Goal: Obtain resource: Obtain resource

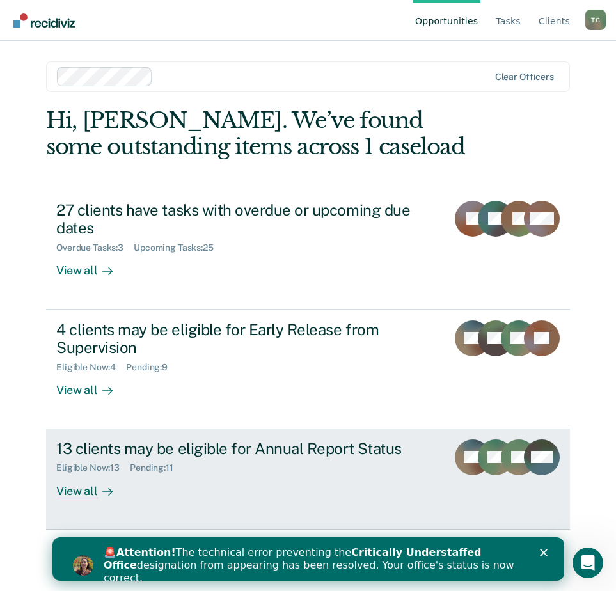
click at [231, 456] on div "13 clients may be eligible for Annual Report Status" at bounding box center [246, 449] width 381 height 19
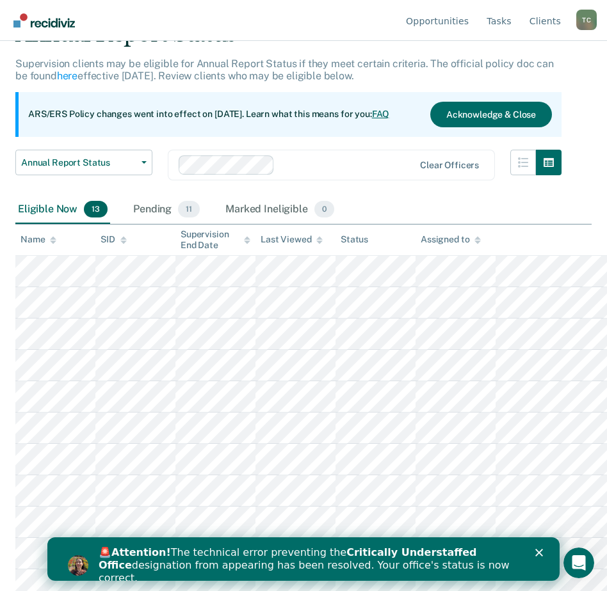
scroll to position [140, 0]
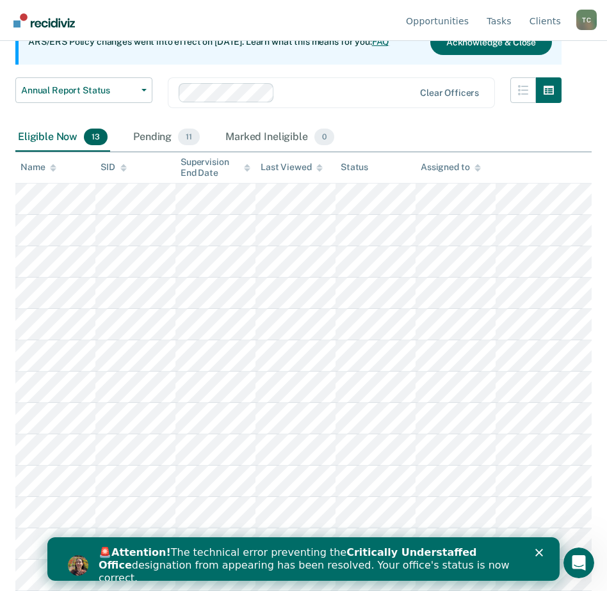
click at [534, 552] on div "🚨 Attention! The technical error preventing the Critically Understaffed Office …" at bounding box center [319, 566] width 440 height 46
click at [543, 550] on div "Close" at bounding box center [541, 553] width 13 height 8
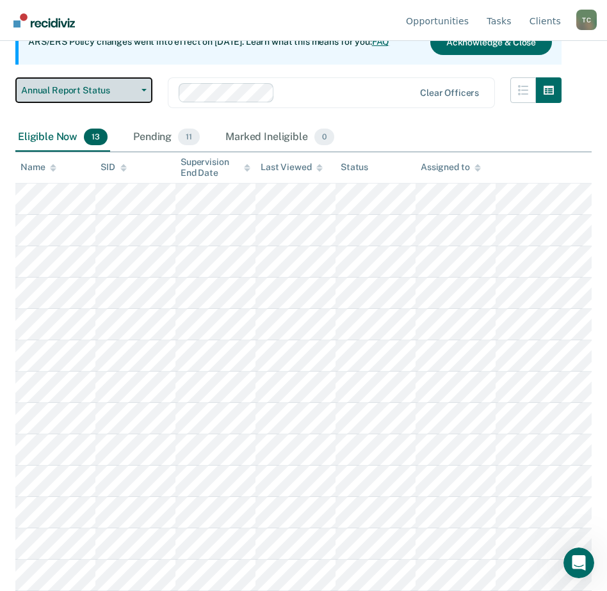
click at [106, 93] on span "Annual Report Status" at bounding box center [78, 90] width 115 height 11
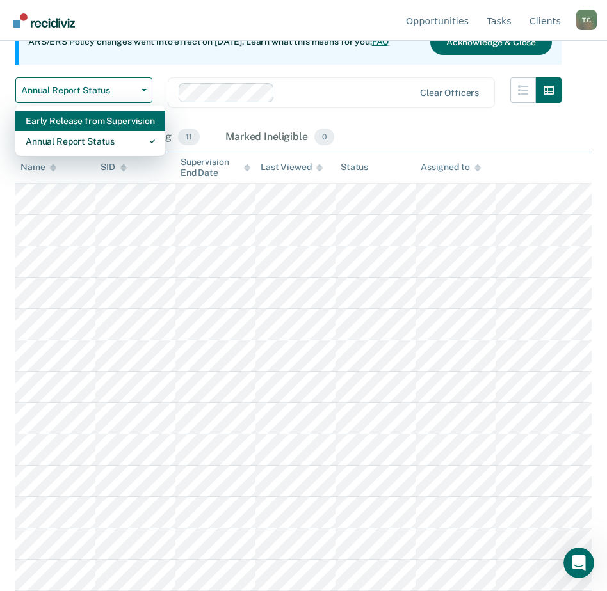
click at [104, 115] on div "Early Release from Supervision" at bounding box center [90, 121] width 129 height 20
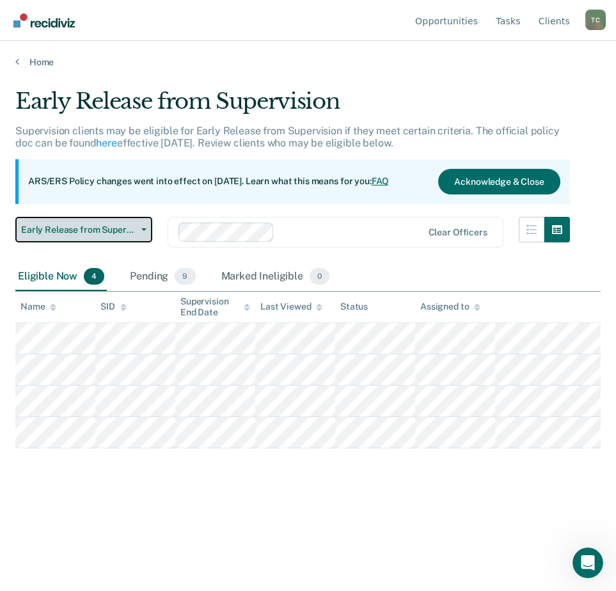
click at [108, 220] on button "Early Release from Supervision" at bounding box center [83, 230] width 137 height 26
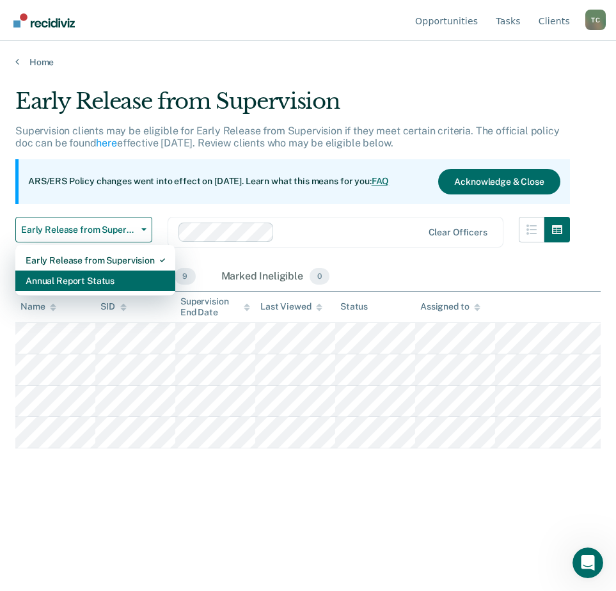
click at [103, 278] on div "Annual Report Status" at bounding box center [96, 281] width 140 height 20
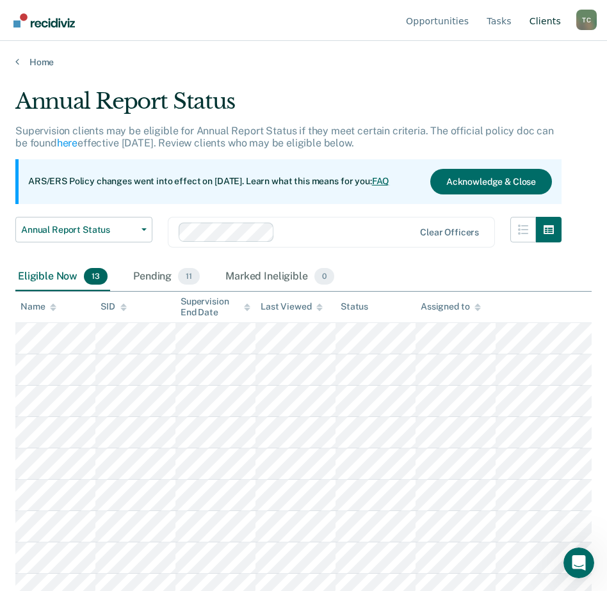
click at [555, 34] on link "Client s" at bounding box center [545, 20] width 36 height 41
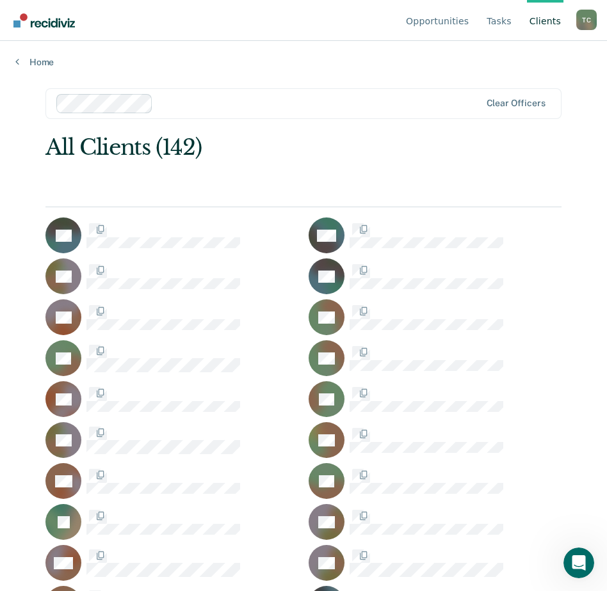
click at [555, 20] on link "Client s" at bounding box center [545, 20] width 36 height 41
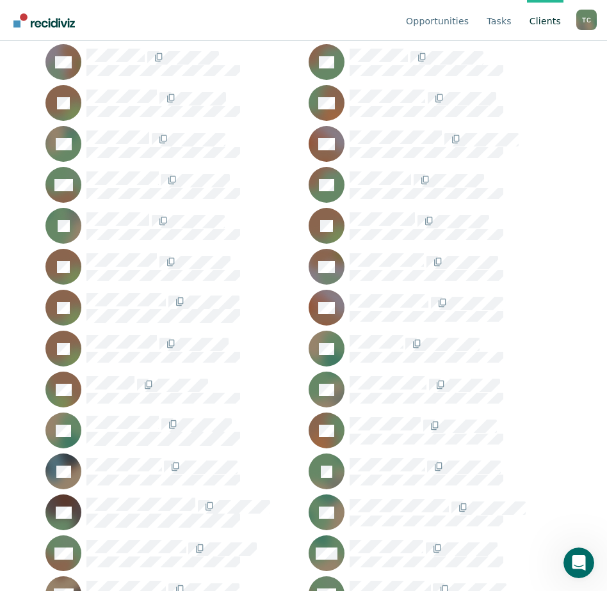
scroll to position [2529, 0]
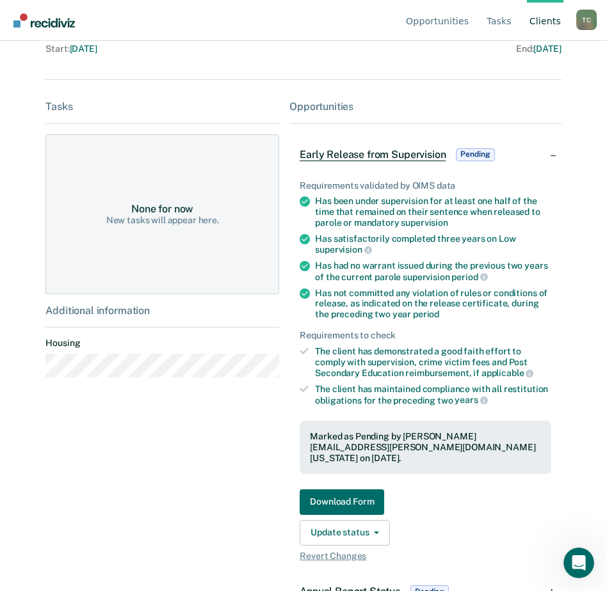
scroll to position [202, 0]
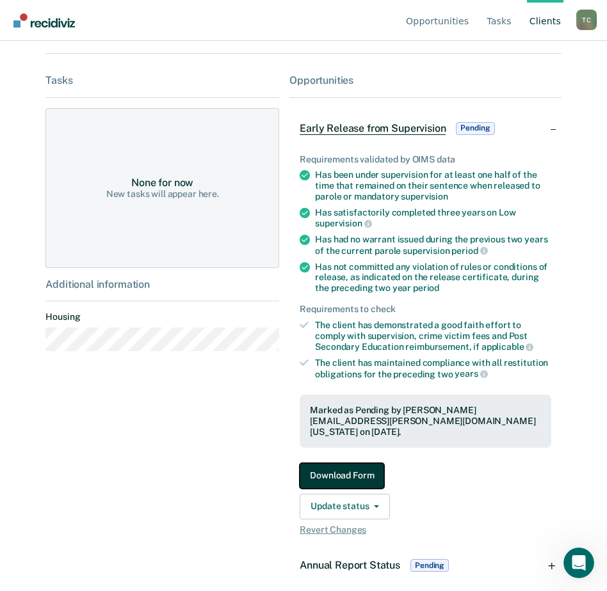
click at [358, 467] on button "Download Form" at bounding box center [341, 476] width 84 height 26
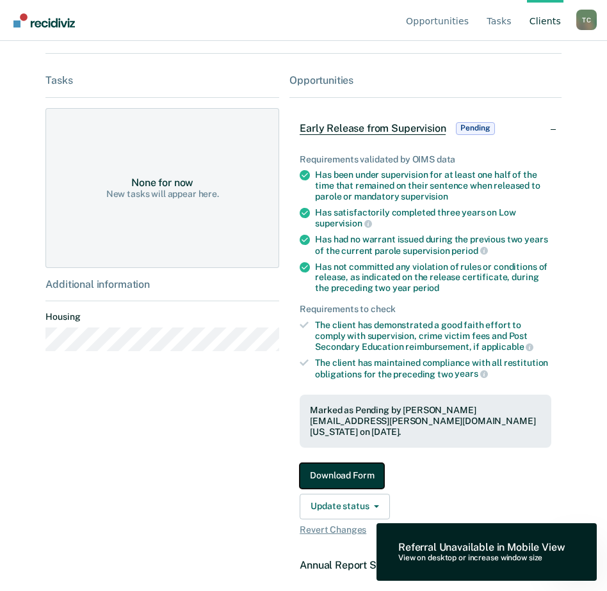
click at [362, 463] on button "Download Form" at bounding box center [341, 476] width 84 height 26
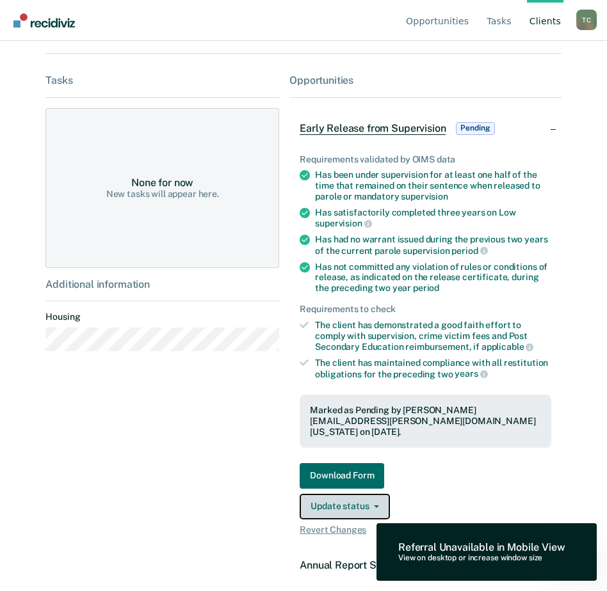
click at [369, 506] on span "button" at bounding box center [374, 507] width 10 height 3
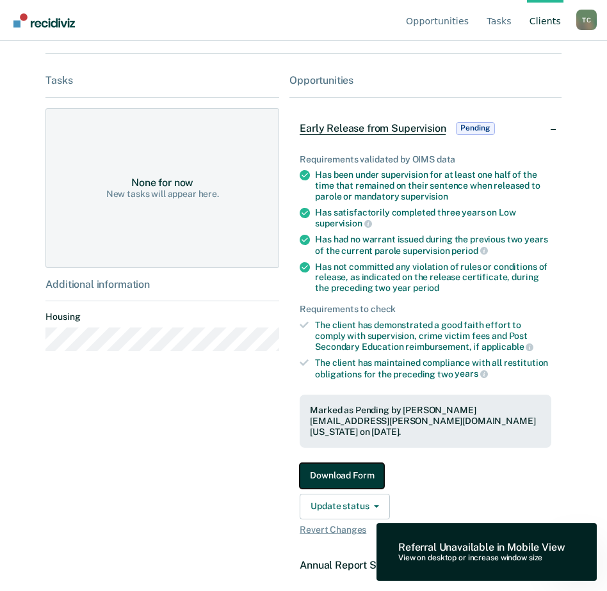
click at [361, 464] on button "Download Form" at bounding box center [341, 476] width 84 height 26
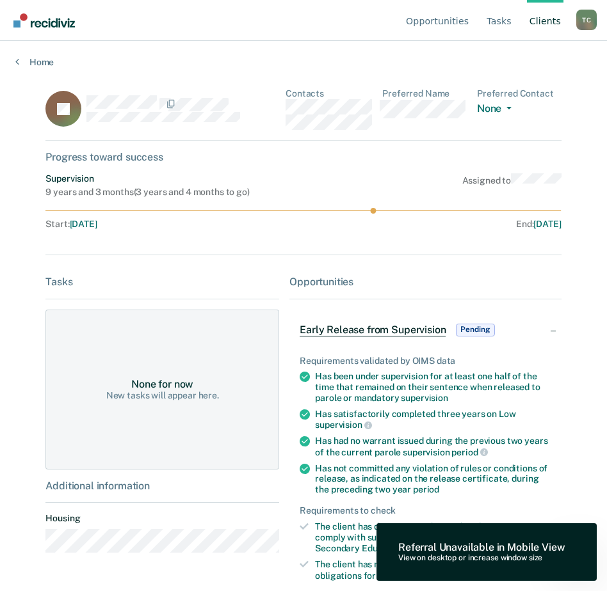
click at [385, 331] on span "Early Release from Supervision" at bounding box center [372, 330] width 146 height 13
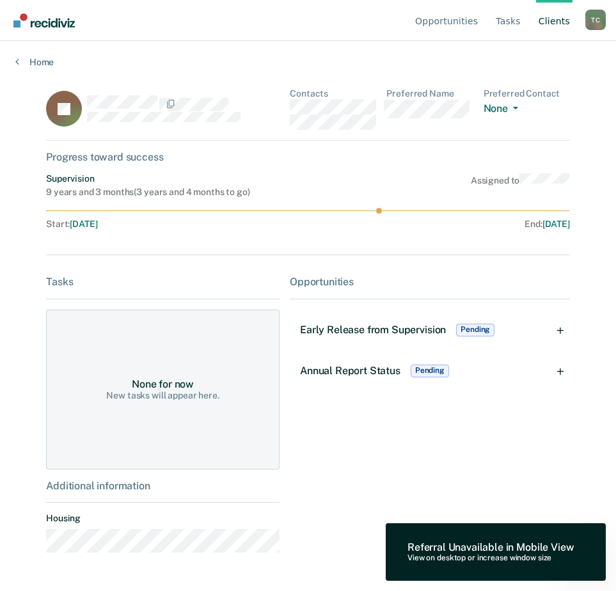
click at [396, 331] on span "Early Release from Supervision" at bounding box center [373, 330] width 146 height 12
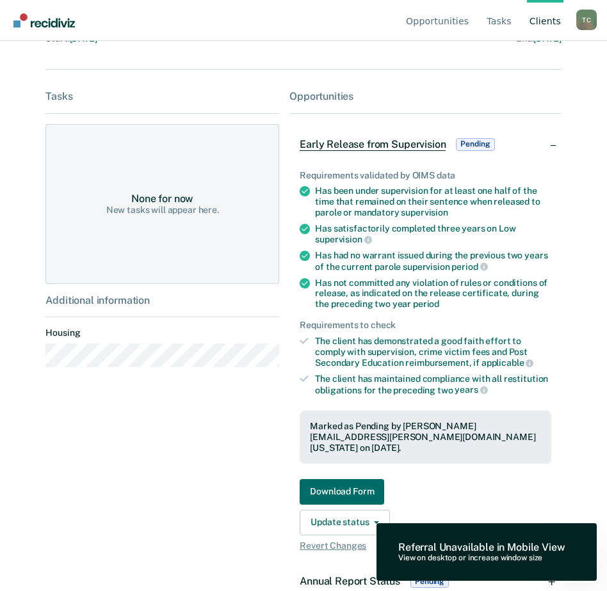
scroll to position [202, 0]
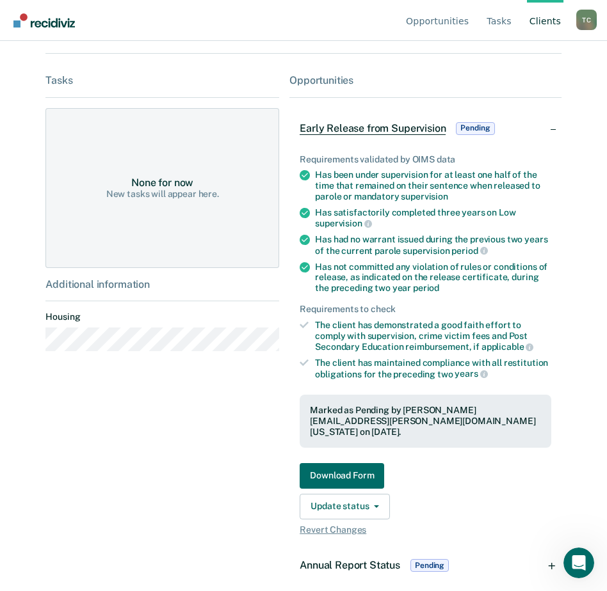
click at [373, 559] on span "Annual Report Status" at bounding box center [349, 565] width 100 height 12
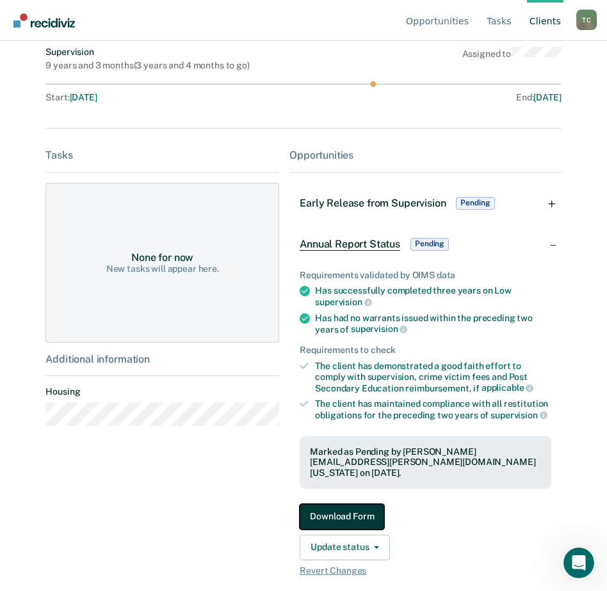
click at [342, 505] on button "Download Form" at bounding box center [341, 517] width 84 height 26
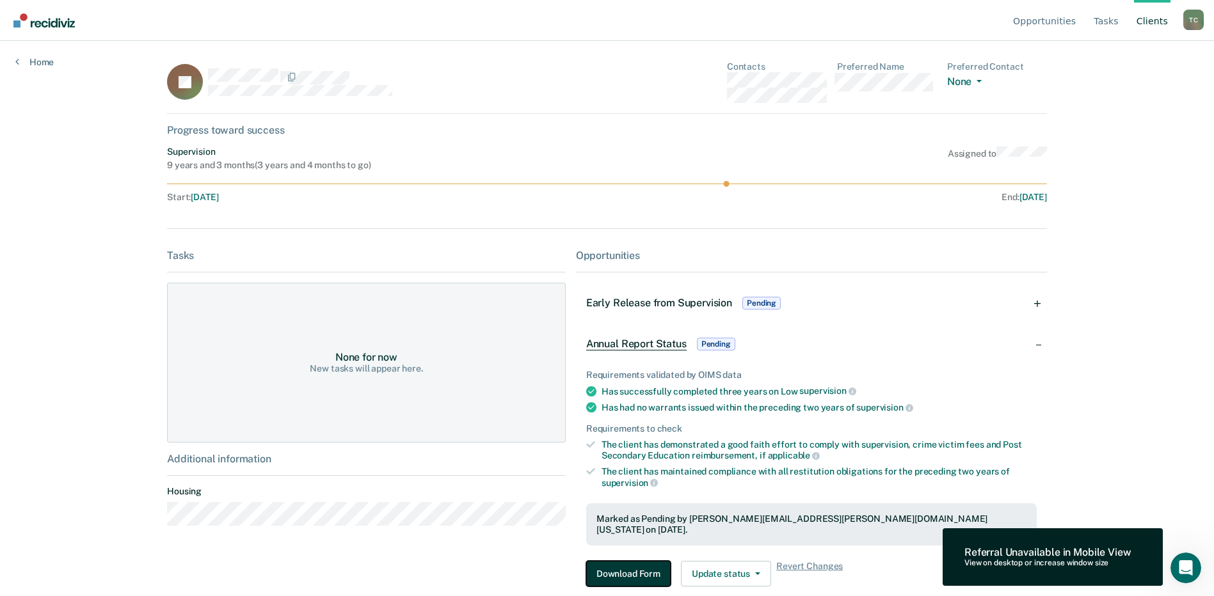
scroll to position [20, 0]
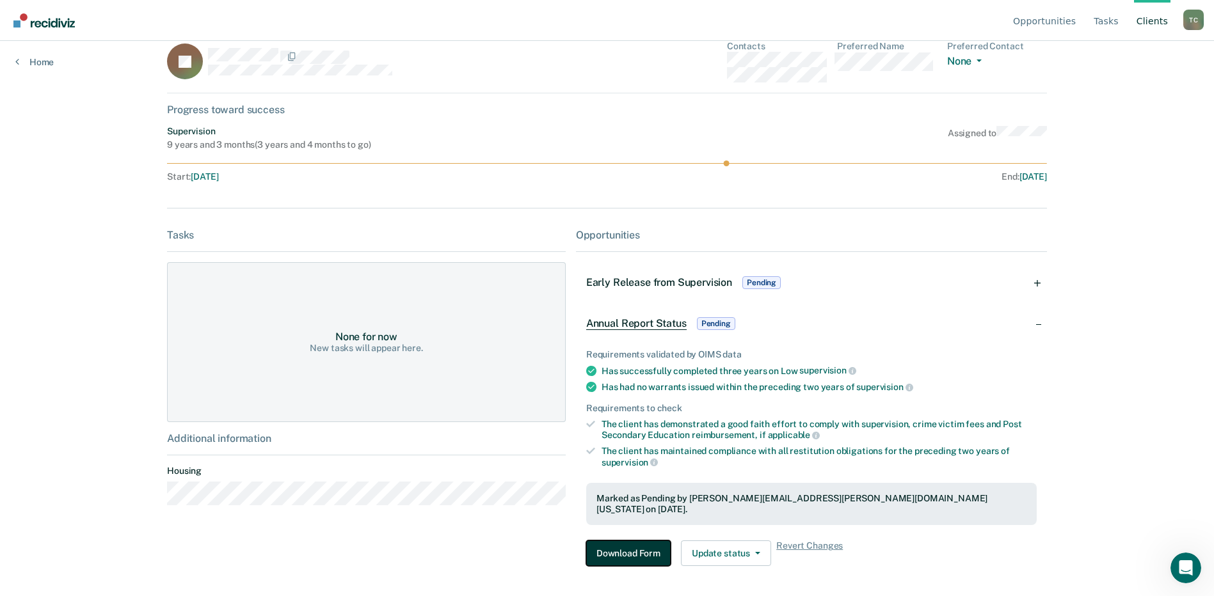
click at [616, 542] on button "Download Form" at bounding box center [628, 554] width 84 height 26
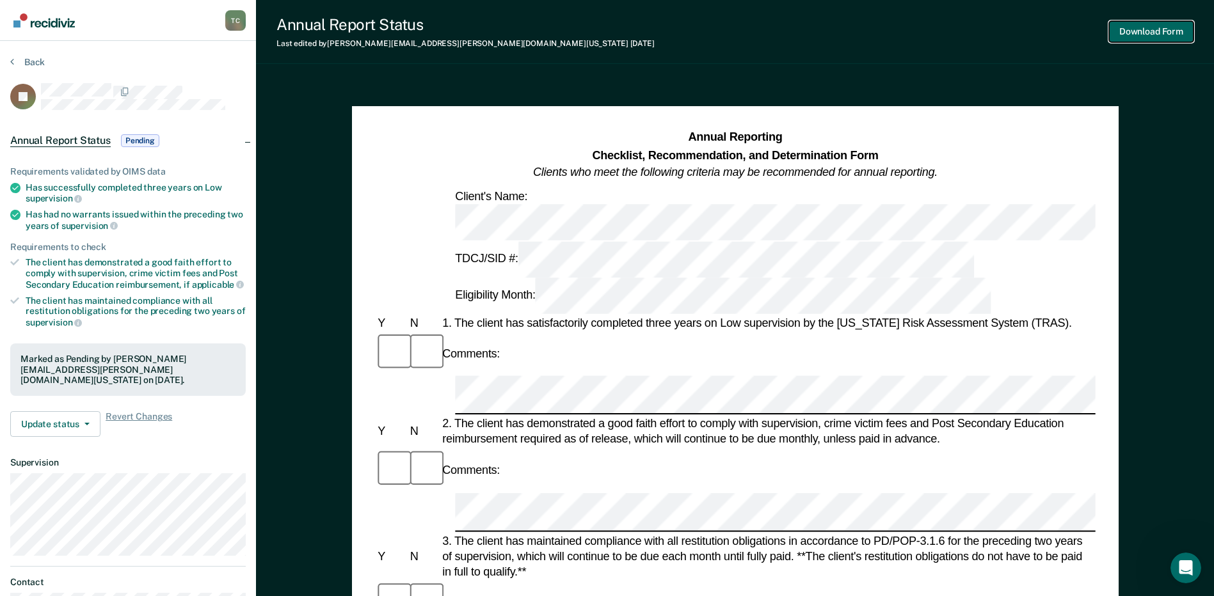
click at [616, 31] on button "Download Form" at bounding box center [1151, 31] width 84 height 21
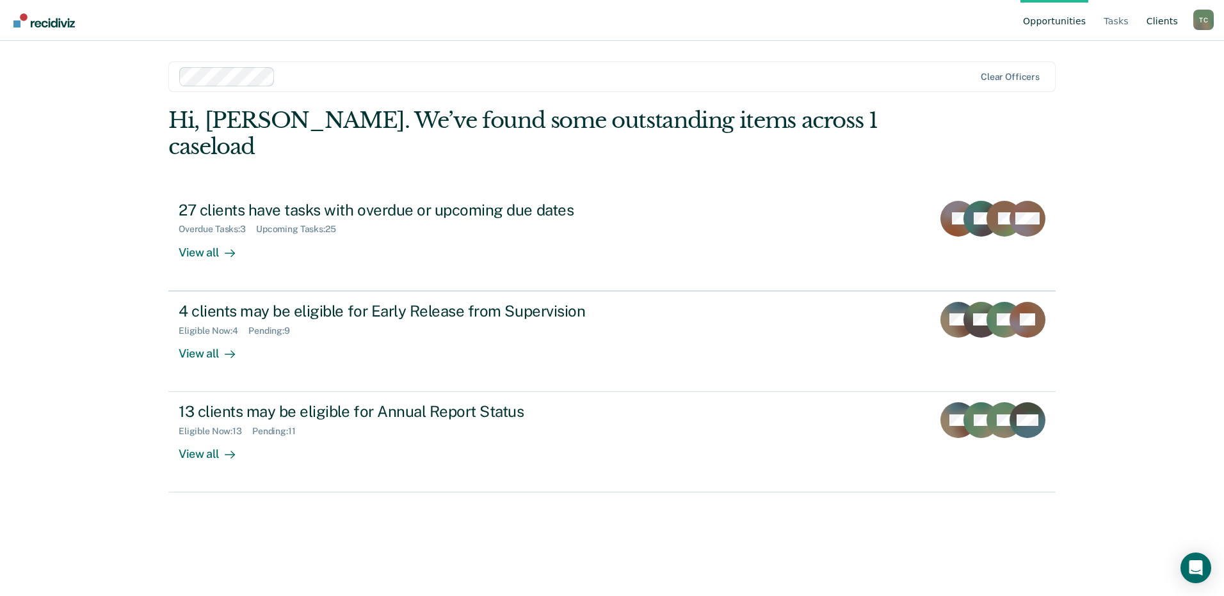
click at [1149, 20] on link "Client s" at bounding box center [1162, 20] width 36 height 41
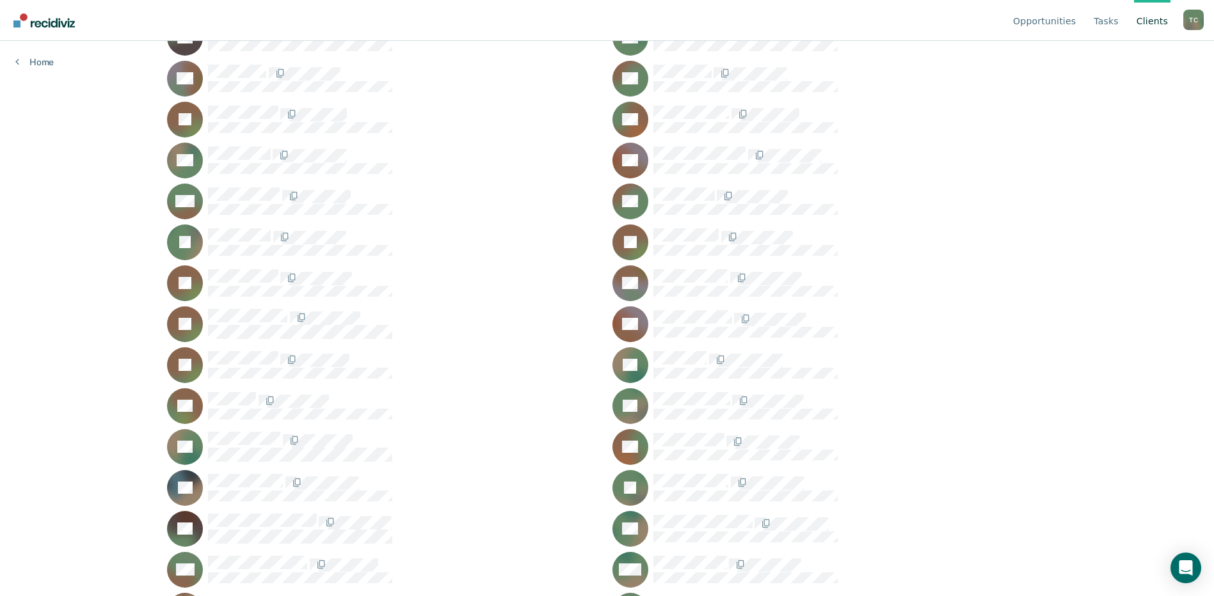
scroll to position [2498, 0]
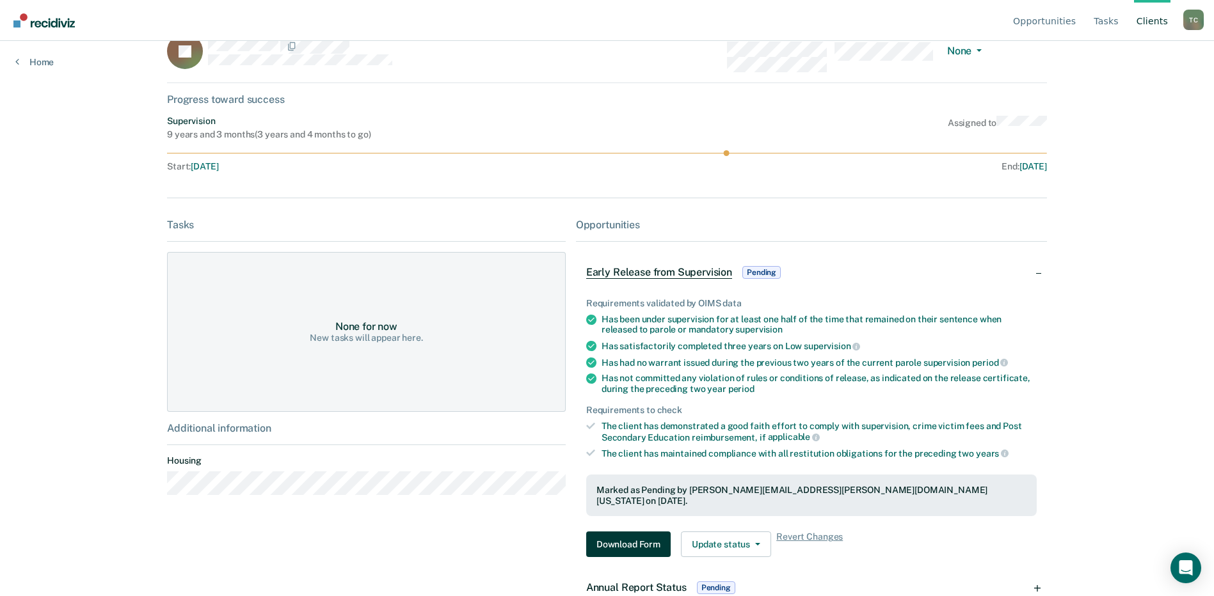
scroll to position [48, 0]
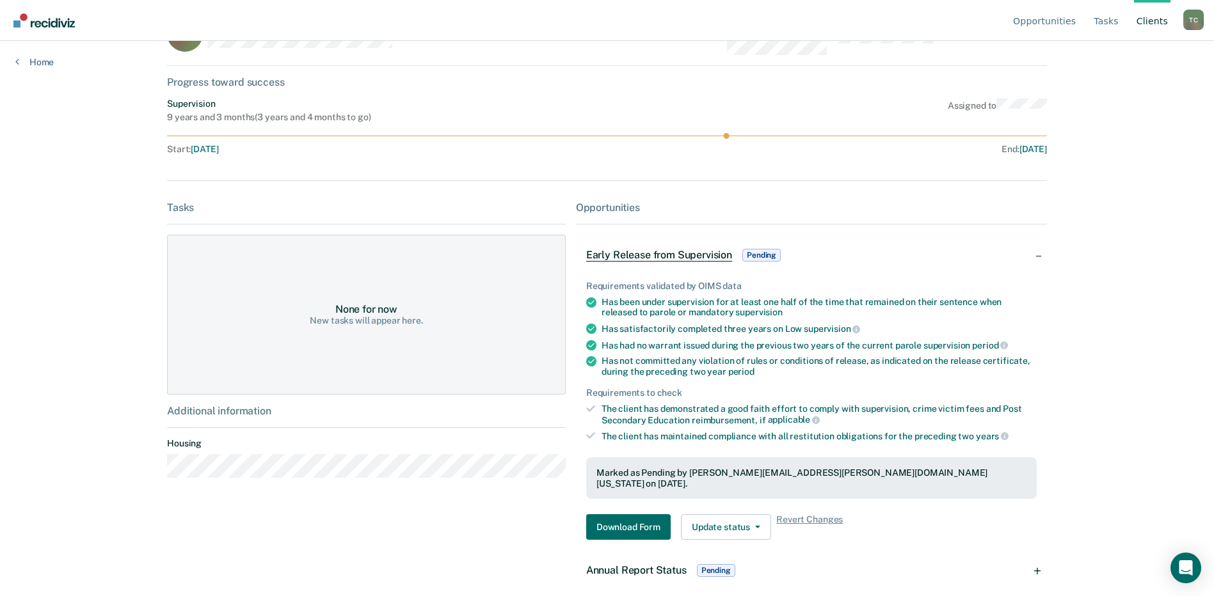
click at [639, 564] on span "Annual Report Status" at bounding box center [636, 570] width 100 height 12
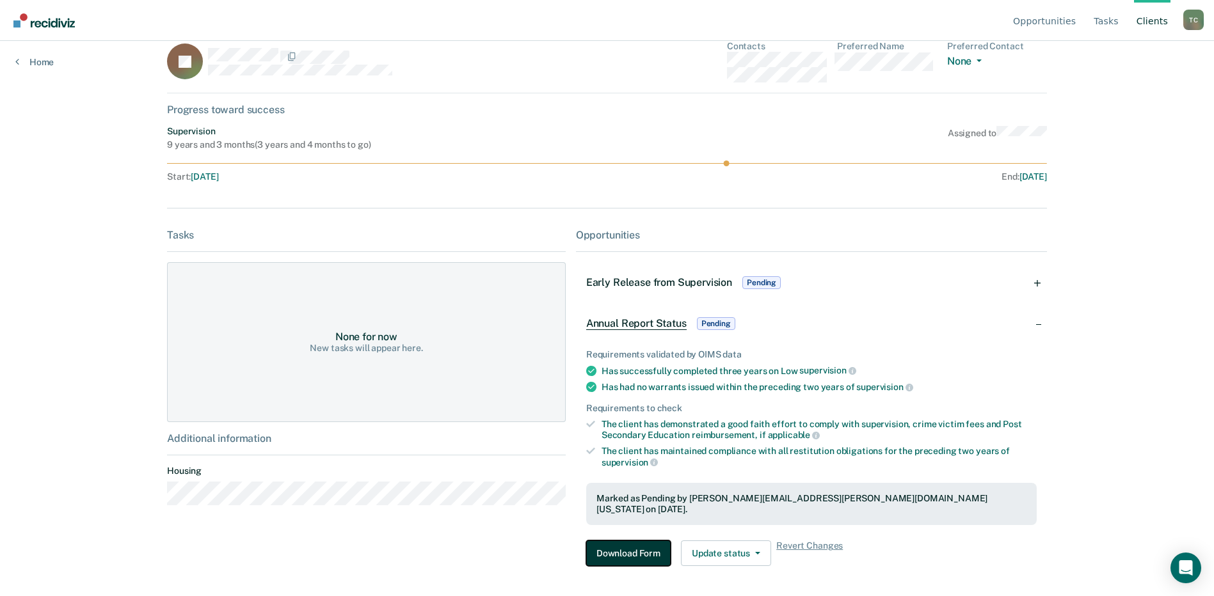
click at [634, 541] on button "Download Form" at bounding box center [628, 554] width 84 height 26
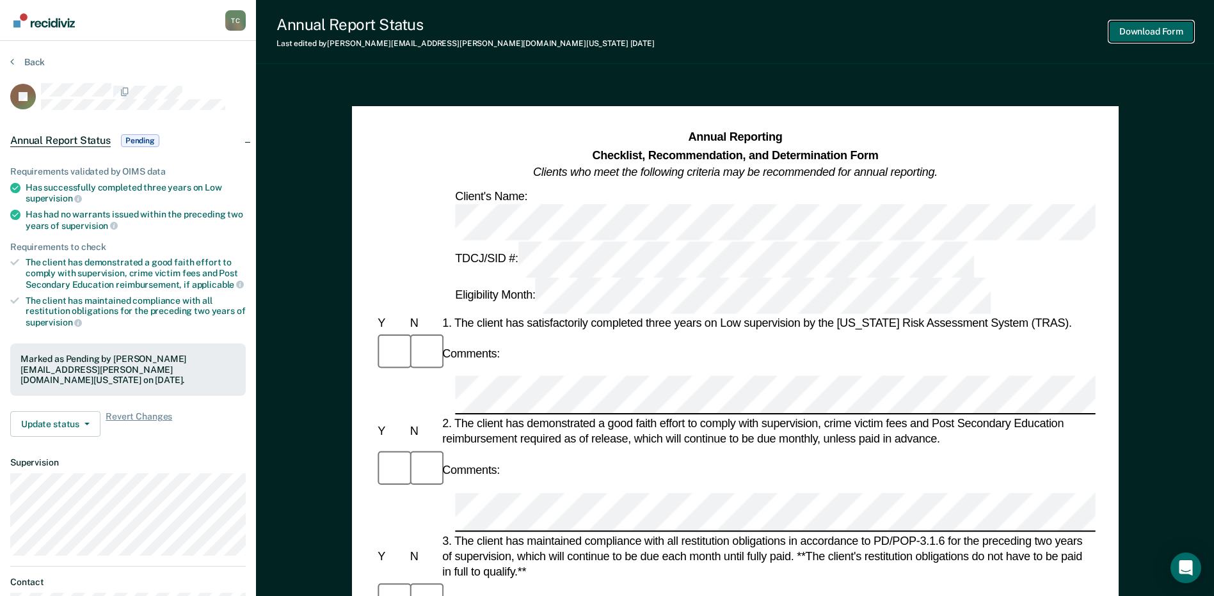
click at [1152, 31] on button "Download Form" at bounding box center [1151, 31] width 84 height 21
